Goal: Task Accomplishment & Management: Complete application form

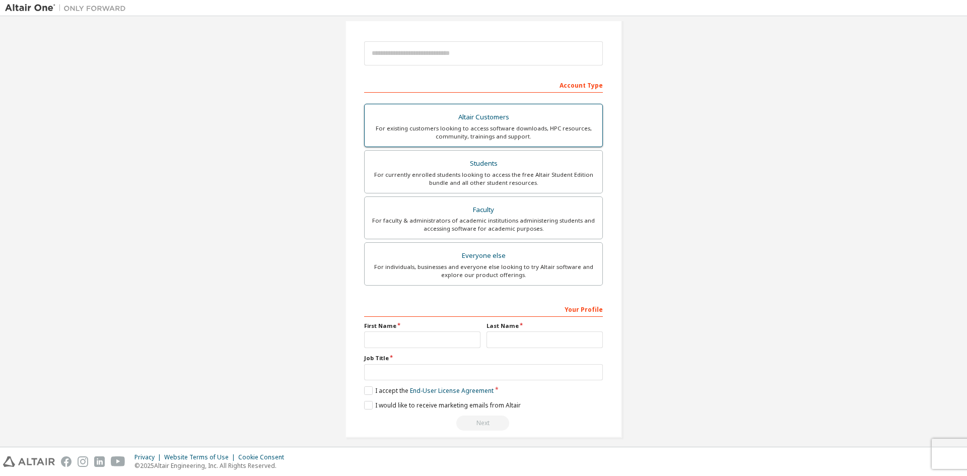
scroll to position [113, 0]
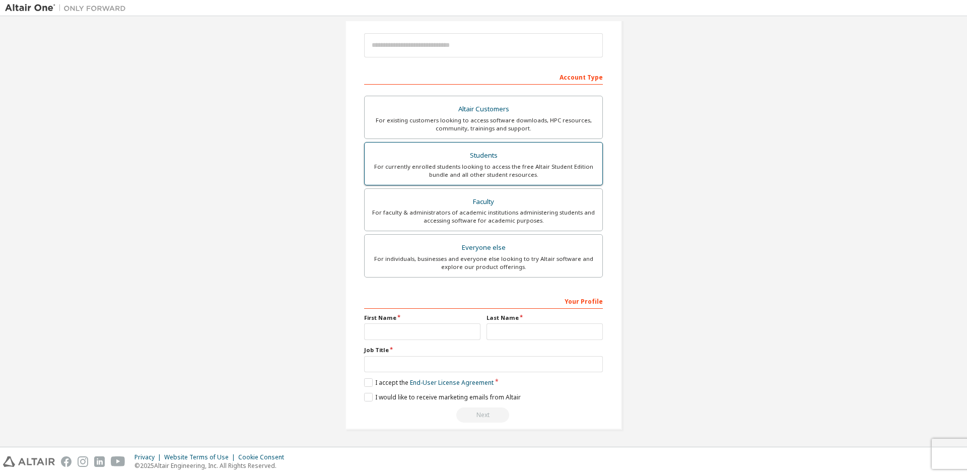
click at [504, 163] on div "For currently enrolled students looking to access the free Altair Student Editi…" at bounding box center [484, 171] width 226 height 16
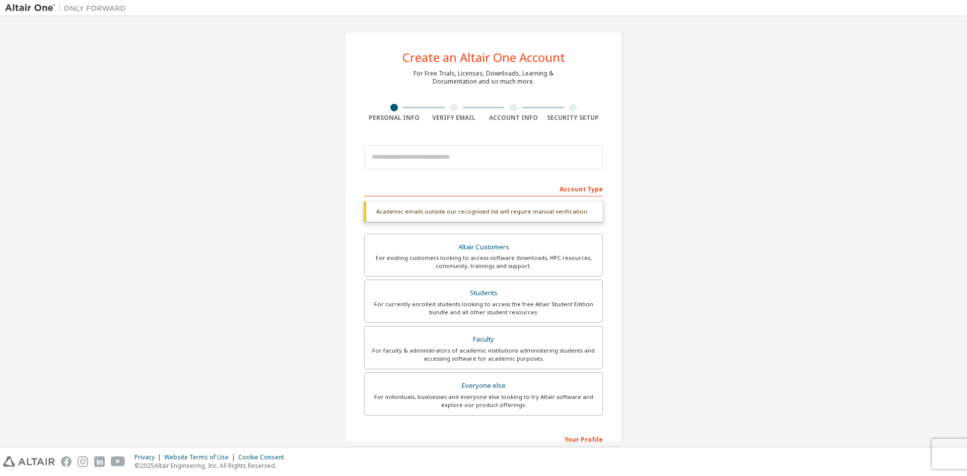
scroll to position [0, 0]
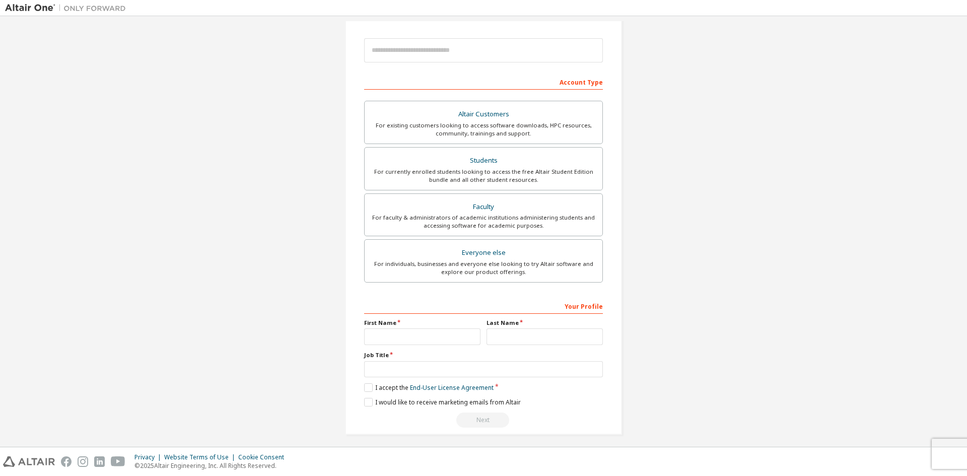
scroll to position [113, 0]
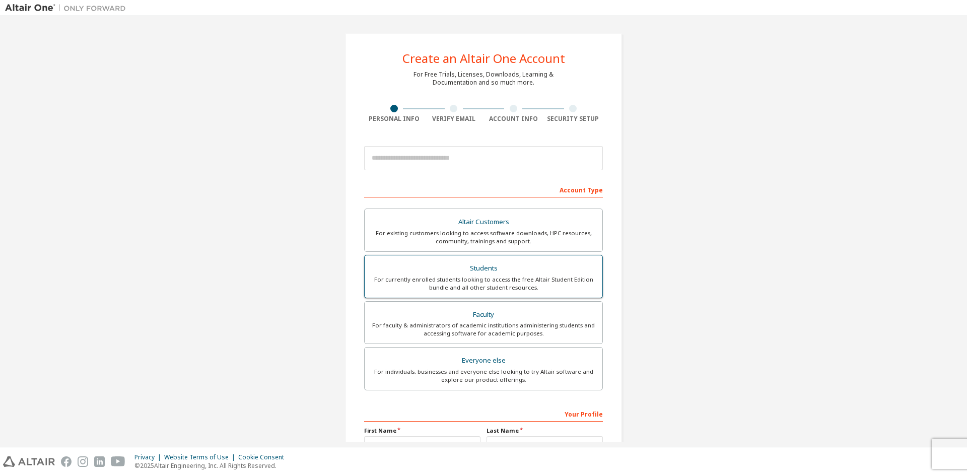
click at [559, 286] on div "For currently enrolled students looking to access the free Altair Student Editi…" at bounding box center [484, 284] width 226 height 16
